Goal: Book appointment/travel/reservation

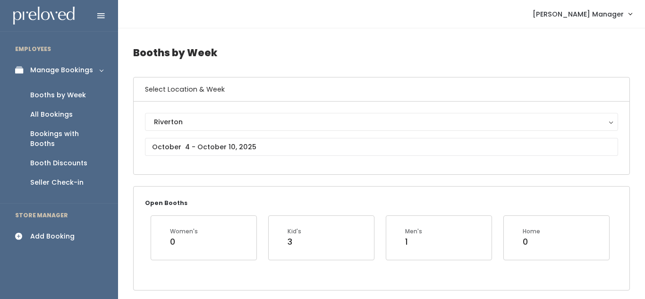
click at [68, 231] on div "Add Booking" at bounding box center [52, 236] width 44 height 10
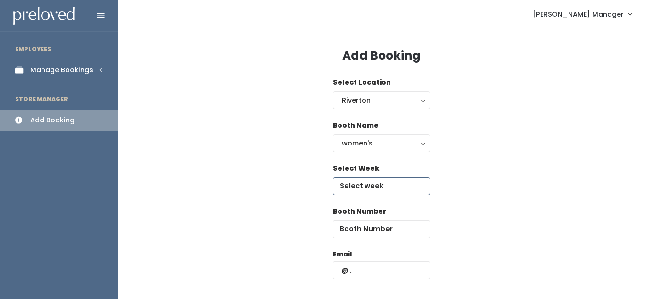
click at [359, 185] on input "text" at bounding box center [381, 186] width 97 height 18
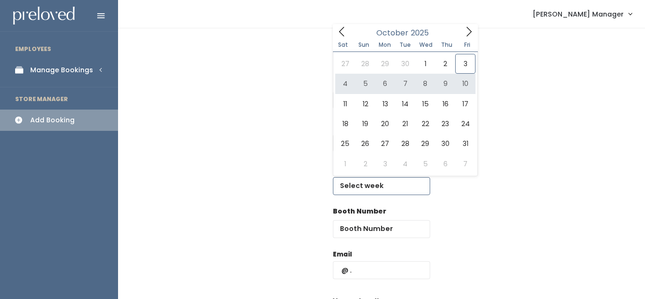
type input "October 4 to October 10"
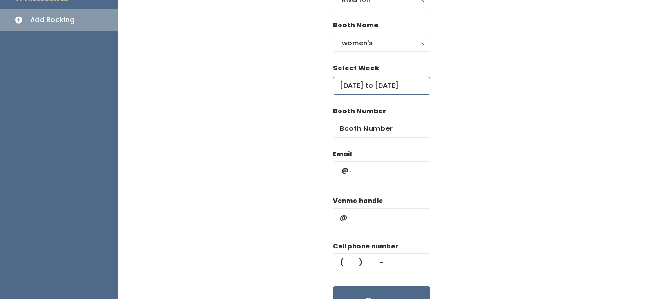
scroll to position [102, 0]
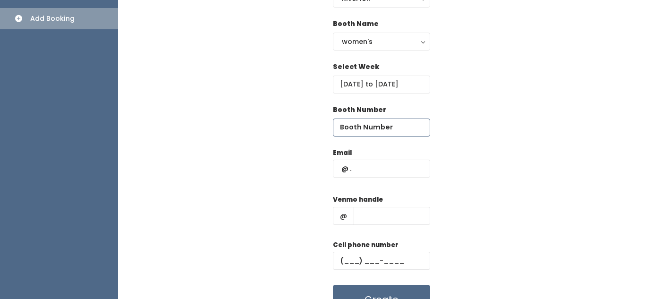
click at [349, 131] on input "number" at bounding box center [381, 128] width 97 height 18
type input "28"
click at [367, 172] on input "text" at bounding box center [381, 169] width 97 height 18
type input "kenzie"
type input "Kenzie.croft@gmail.com"
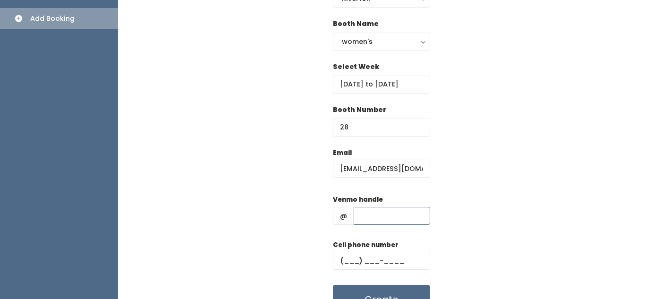
click at [376, 213] on input "text" at bounding box center [392, 216] width 77 height 18
type input "111"
click at [354, 258] on input "text" at bounding box center [381, 261] width 97 height 18
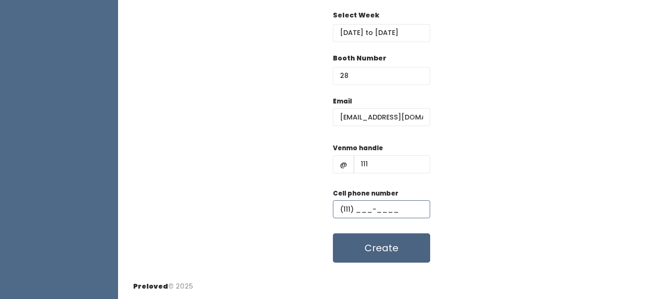
type input "(111) ___-____"
click at [375, 242] on button "Create" at bounding box center [381, 247] width 97 height 29
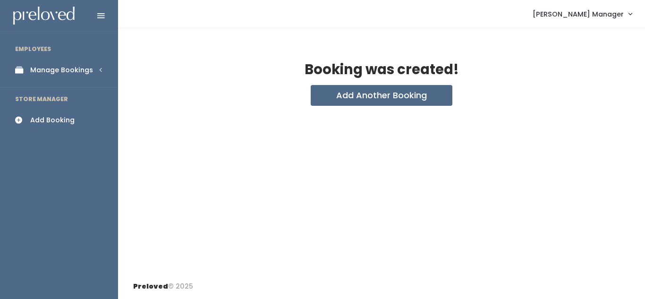
click at [88, 69] on div "Manage Bookings" at bounding box center [61, 70] width 63 height 10
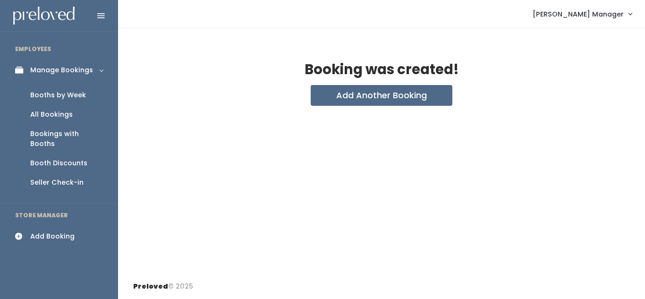
click at [53, 94] on div "Booths by Week" at bounding box center [58, 95] width 56 height 10
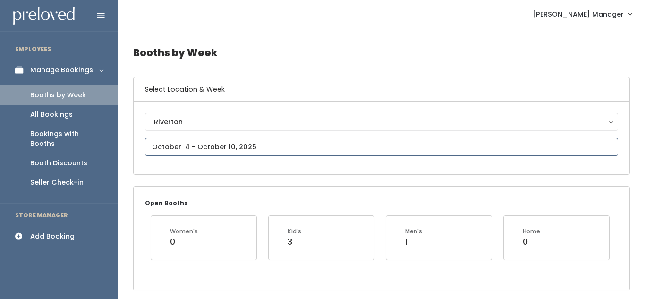
click at [216, 148] on input "text" at bounding box center [381, 147] width 473 height 18
